Goal: Check status: Check status

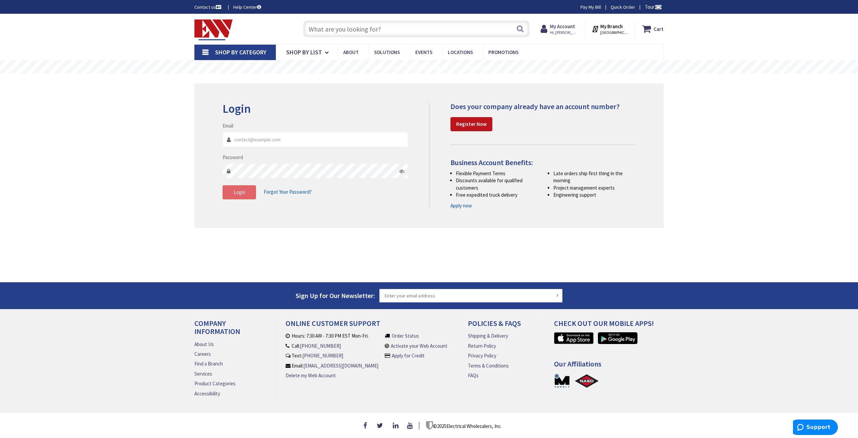
type input "[PERSON_NAME][EMAIL_ADDRESS][DOMAIN_NAME]"
click at [245, 194] on span "Login" at bounding box center [240, 192] width 12 height 6
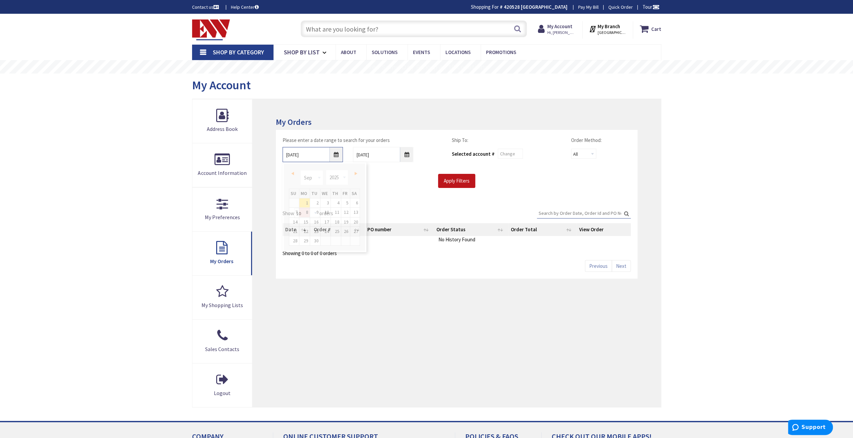
click at [338, 154] on input "9/1/2025" at bounding box center [313, 154] width 60 height 15
click at [344, 176] on select "1980 1981 1982 1983 1984 1985 1986 1987 1988 1989 1990 1991 1992 1993 1994 1995…" at bounding box center [337, 177] width 22 height 15
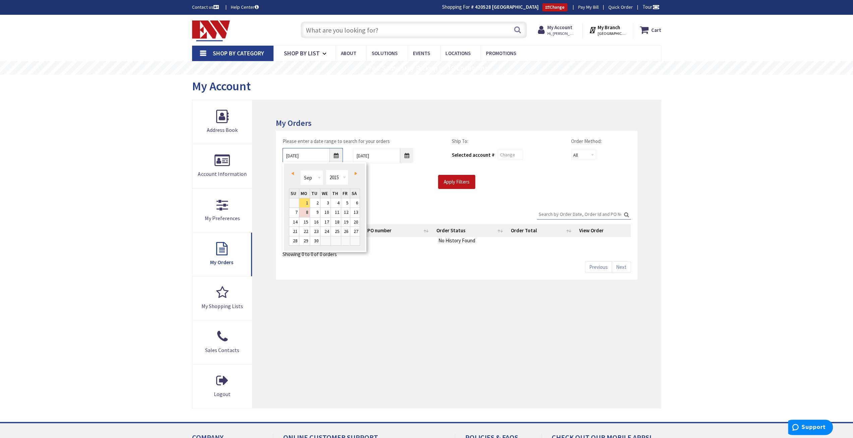
type input "08/30/2015"
click at [463, 182] on input "Apply Filters" at bounding box center [456, 182] width 37 height 14
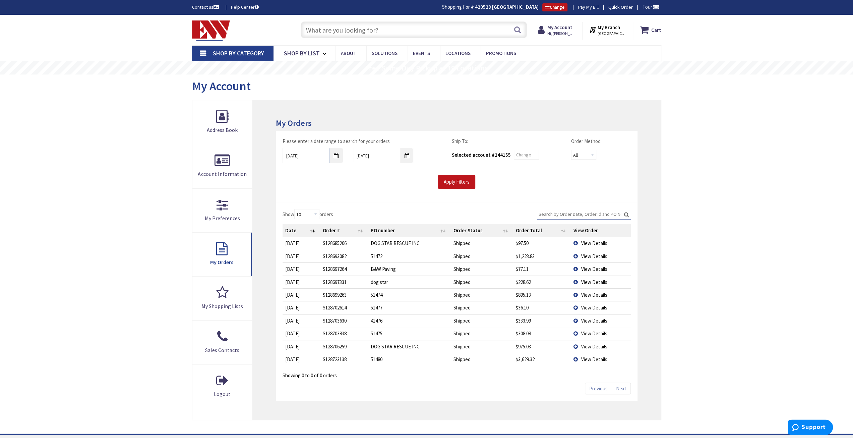
click at [569, 215] on input "Search:" at bounding box center [584, 214] width 94 height 10
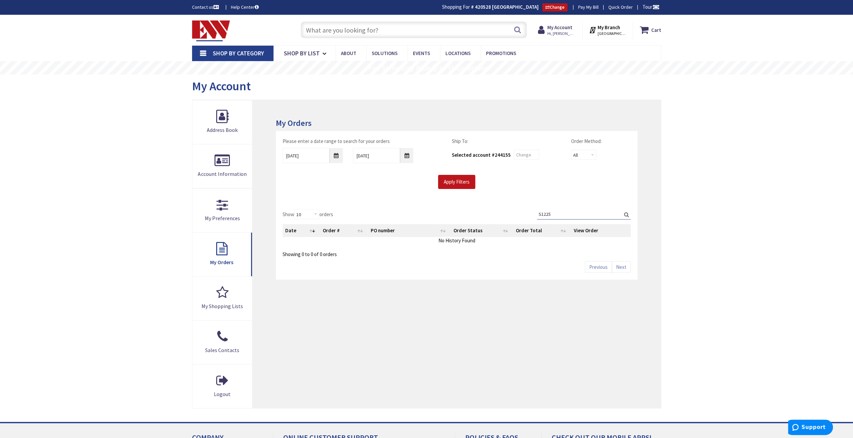
type input "S1225"
click at [335, 157] on input "08/30/2015" at bounding box center [313, 155] width 60 height 15
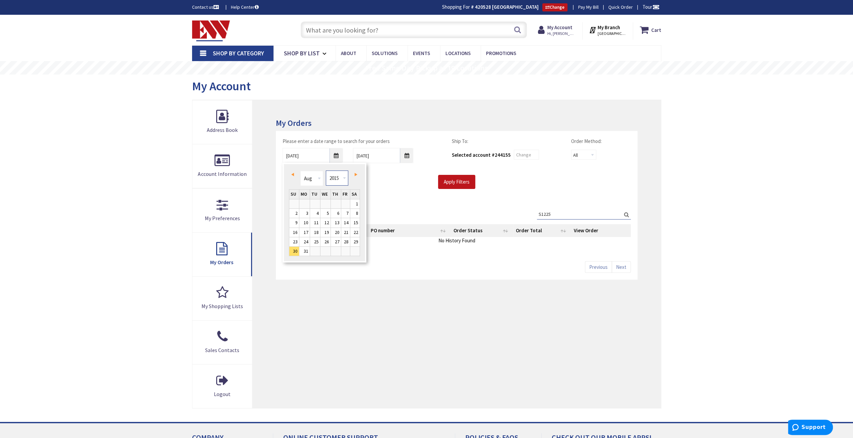
click at [343, 177] on select "1980 1981 1982 1983 1984 1985 1986 1987 1988 1989 1990 1991 1992 1993 1994 1995…" at bounding box center [337, 177] width 22 height 15
type input "08/29/2006"
click at [457, 179] on input "Apply Filters" at bounding box center [456, 182] width 37 height 14
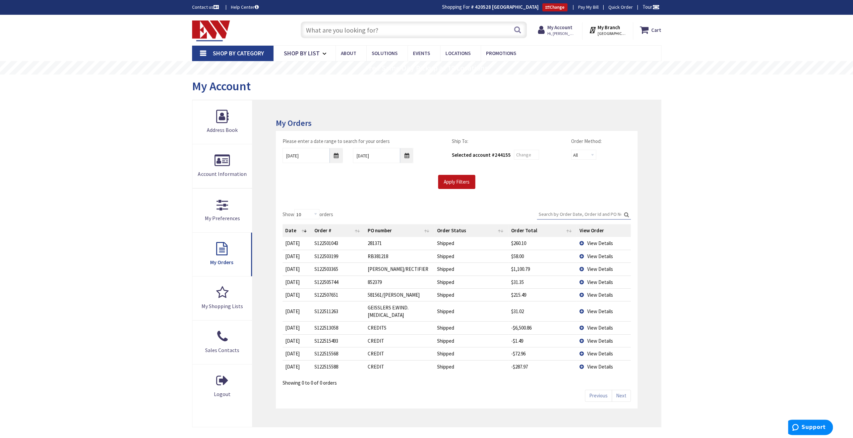
click at [557, 211] on input "Search:" at bounding box center [584, 214] width 94 height 10
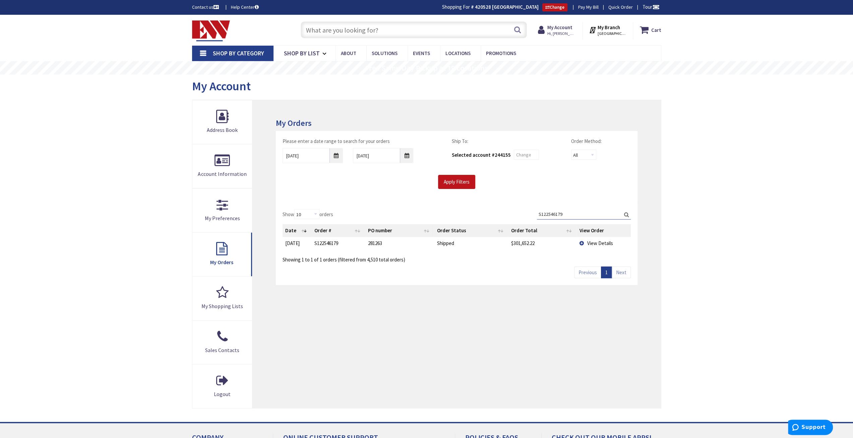
click at [593, 243] on span "View Details" at bounding box center [600, 243] width 26 height 6
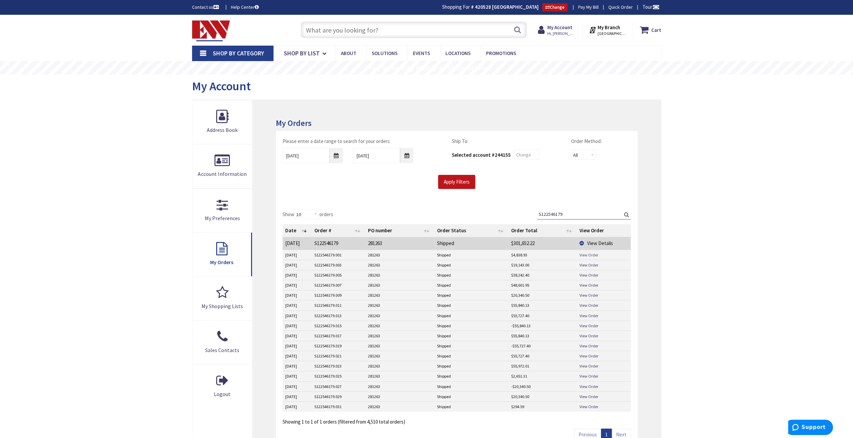
click at [588, 253] on link "View Order" at bounding box center [588, 255] width 19 height 6
drag, startPoint x: 571, startPoint y: 210, endPoint x: 534, endPoint y: 211, distance: 36.6
click at [534, 211] on div "Show 10 25 50 100 orders Search: S122546179 Date Order # PO number Order Status…" at bounding box center [457, 317] width 348 height 216
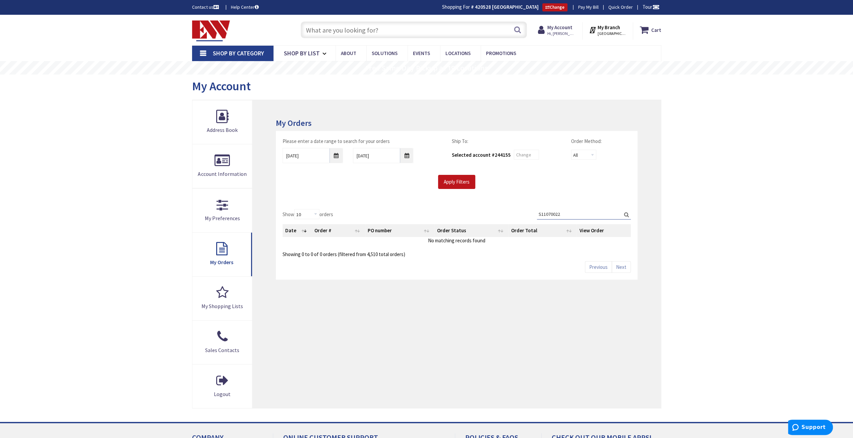
type input "S11070022"
click at [332, 156] on input "08/29/2006" at bounding box center [313, 155] width 60 height 15
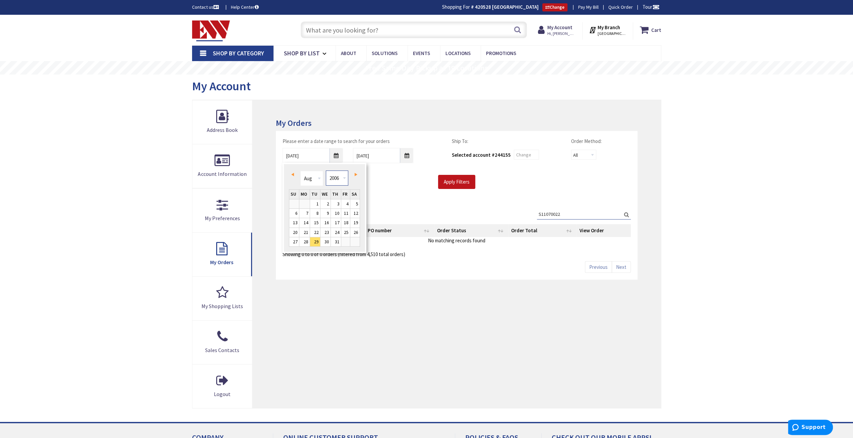
click at [343, 178] on select "1980 1981 1982 1983 1984 1985 1986 1987 1988 1989 1990 1991 1992 1993 1994 1995…" at bounding box center [337, 177] width 22 height 15
type input "08/28/2000"
click at [456, 177] on input "Apply Filters" at bounding box center [456, 182] width 37 height 14
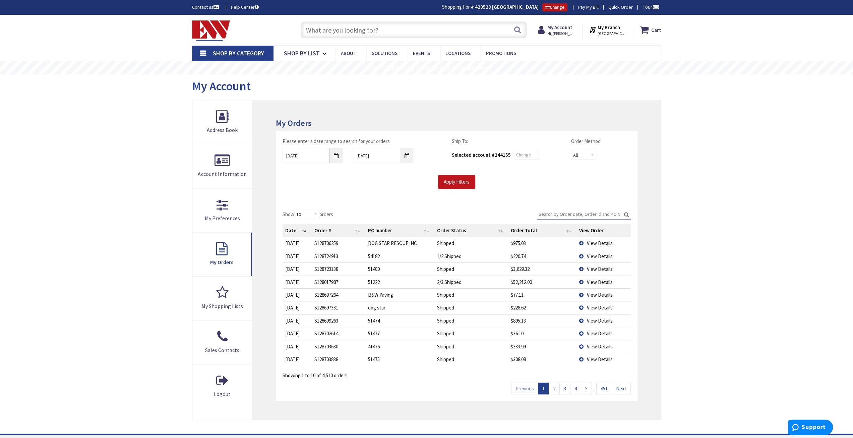
click at [563, 210] on input "Search:" at bounding box center [584, 214] width 94 height 10
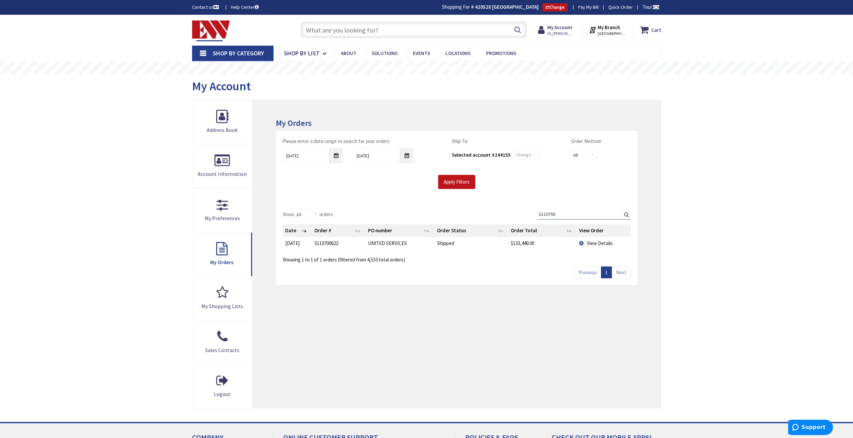
drag, startPoint x: 563, startPoint y: 211, endPoint x: 545, endPoint y: 216, distance: 18.7
click at [545, 216] on input "S110700" at bounding box center [584, 214] width 94 height 10
click at [603, 240] on span "View Details" at bounding box center [600, 243] width 26 height 6
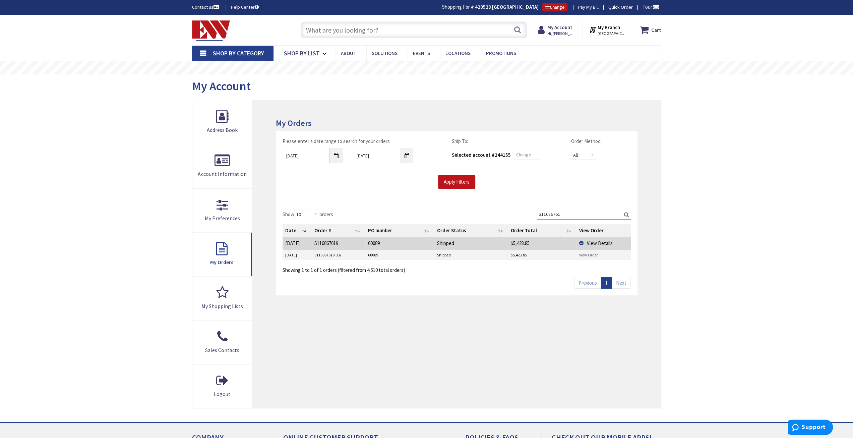
click at [589, 253] on link "View Order" at bounding box center [588, 255] width 19 height 6
drag, startPoint x: 567, startPoint y: 214, endPoint x: 543, endPoint y: 215, distance: 24.1
click at [543, 215] on input "S11686761" at bounding box center [584, 214] width 94 height 10
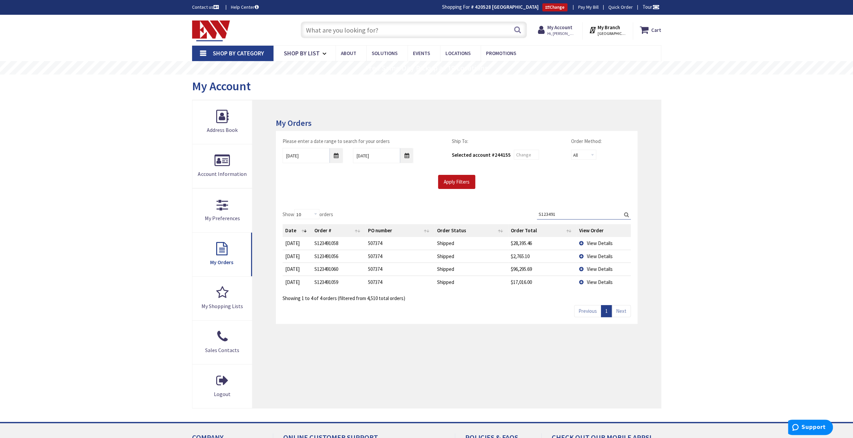
type input "S123491"
click at [594, 267] on span "View Details" at bounding box center [600, 269] width 26 height 6
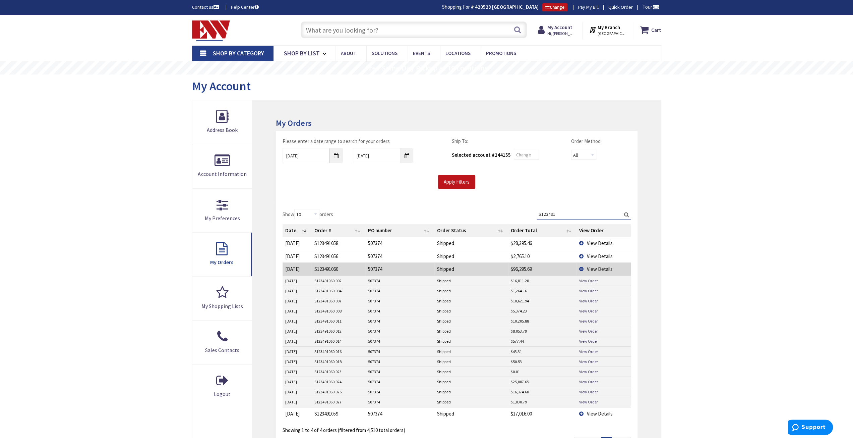
click at [590, 278] on link "View Order" at bounding box center [588, 281] width 19 height 6
